Goal: Information Seeking & Learning: Learn about a topic

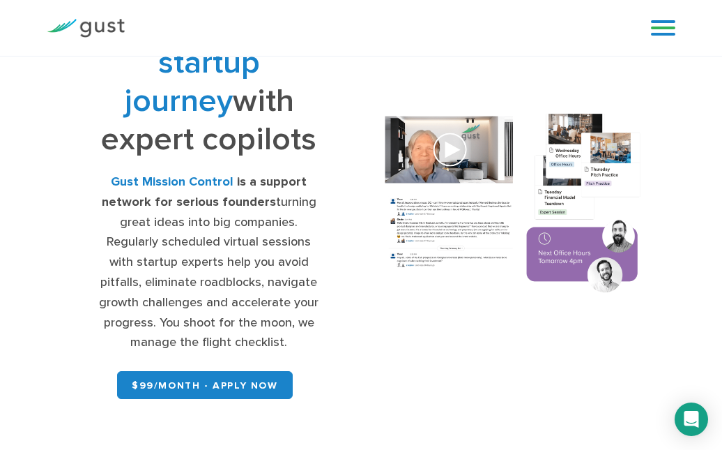
scroll to position [82, 0]
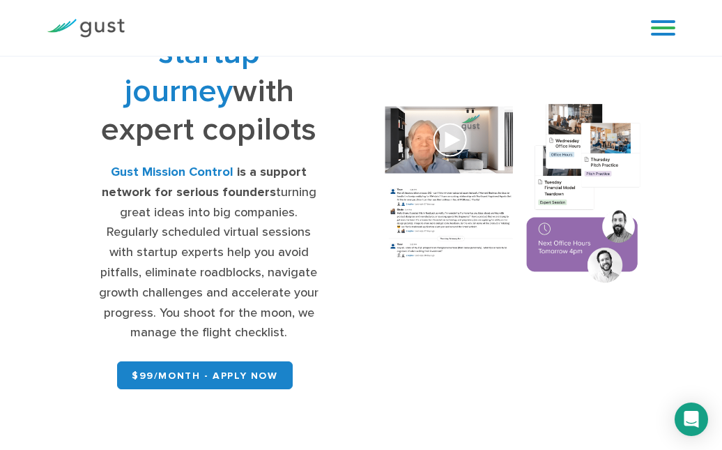
click at [450, 187] on img at bounding box center [513, 194] width 283 height 202
click at [443, 154] on img at bounding box center [513, 194] width 283 height 202
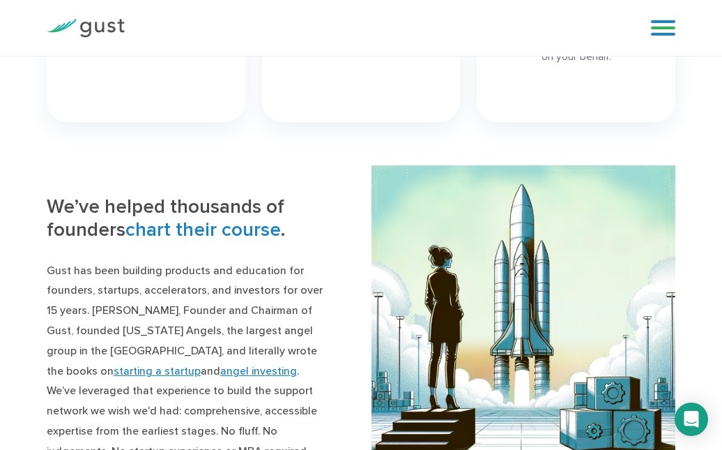
scroll to position [0, 0]
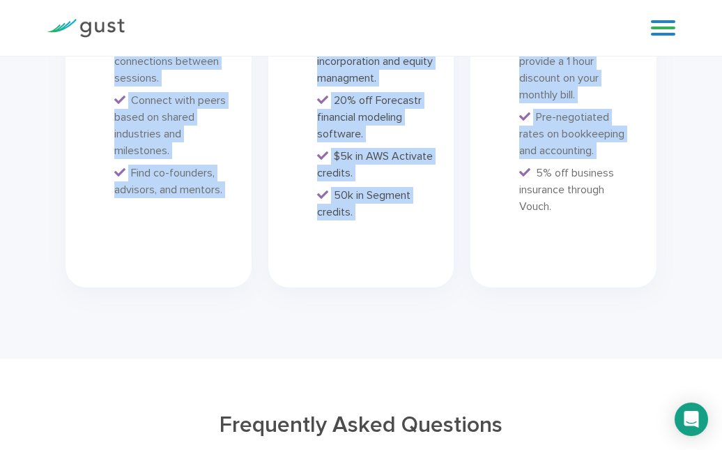
scroll to position [3838, 0]
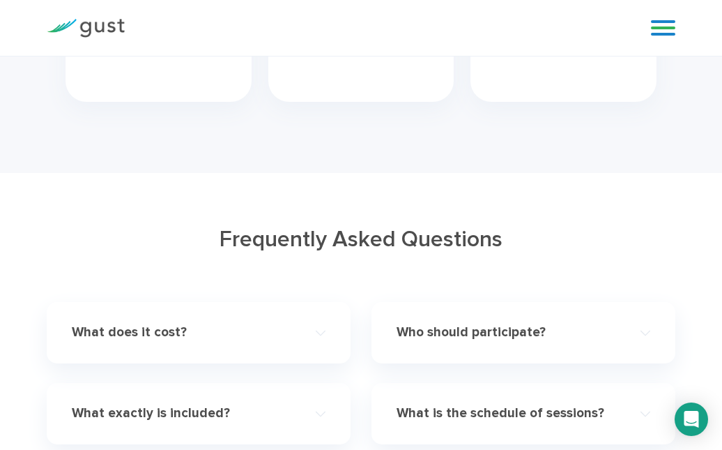
drag, startPoint x: 276, startPoint y: 171, endPoint x: 611, endPoint y: 130, distance: 337.9
copy div "Navigate your startup journey with expert copilots Gust Mission Control is a su…"
click at [594, 319] on div "Who should participate?" at bounding box center [524, 332] width 254 height 39
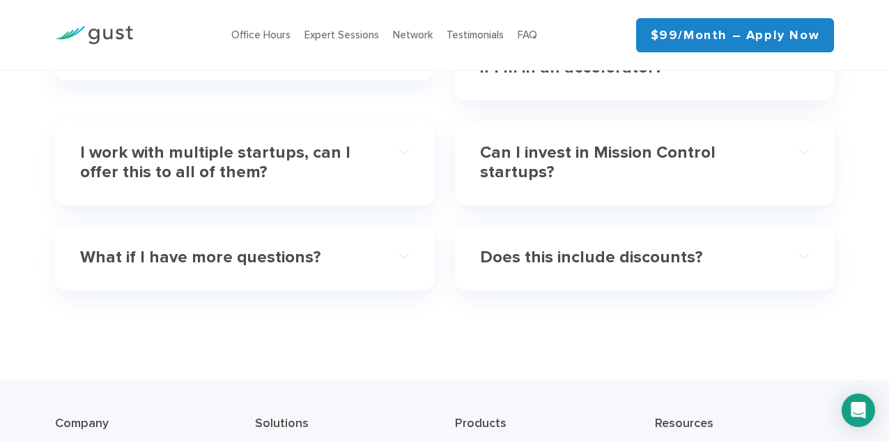
scroll to position [4650, 0]
